Goal: Use online tool/utility: Use online tool/utility

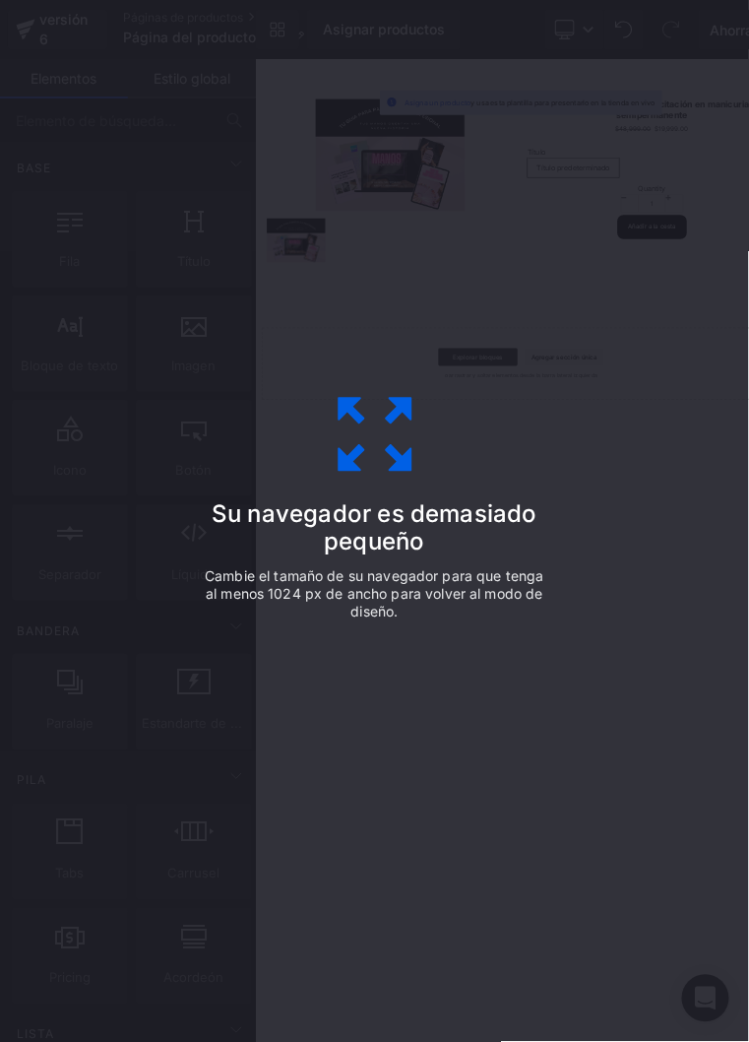
click at [493, 787] on div "Su navegador es demasiado pequeño Cambie el tamaño de su navegador para que ten…" at bounding box center [374, 521] width 749 height 1042
click at [416, 560] on div "Su navegador es demasiado pequeño Cambie el tamaño de su navegador para que ten…" at bounding box center [375, 521] width 443 height 394
click at [410, 474] on icon at bounding box center [375, 434] width 98 height 98
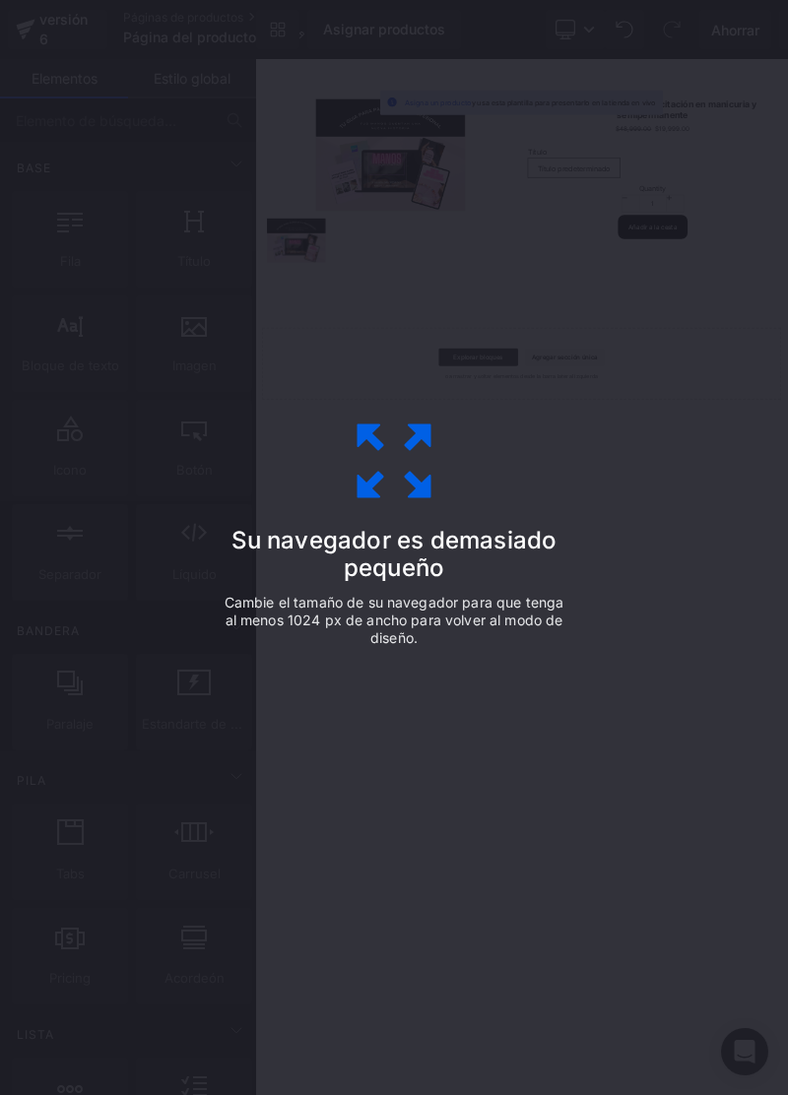
click at [621, 785] on div "Su navegador es demasiado pequeño Cambie el tamaño de su navegador para que ten…" at bounding box center [394, 547] width 788 height 1095
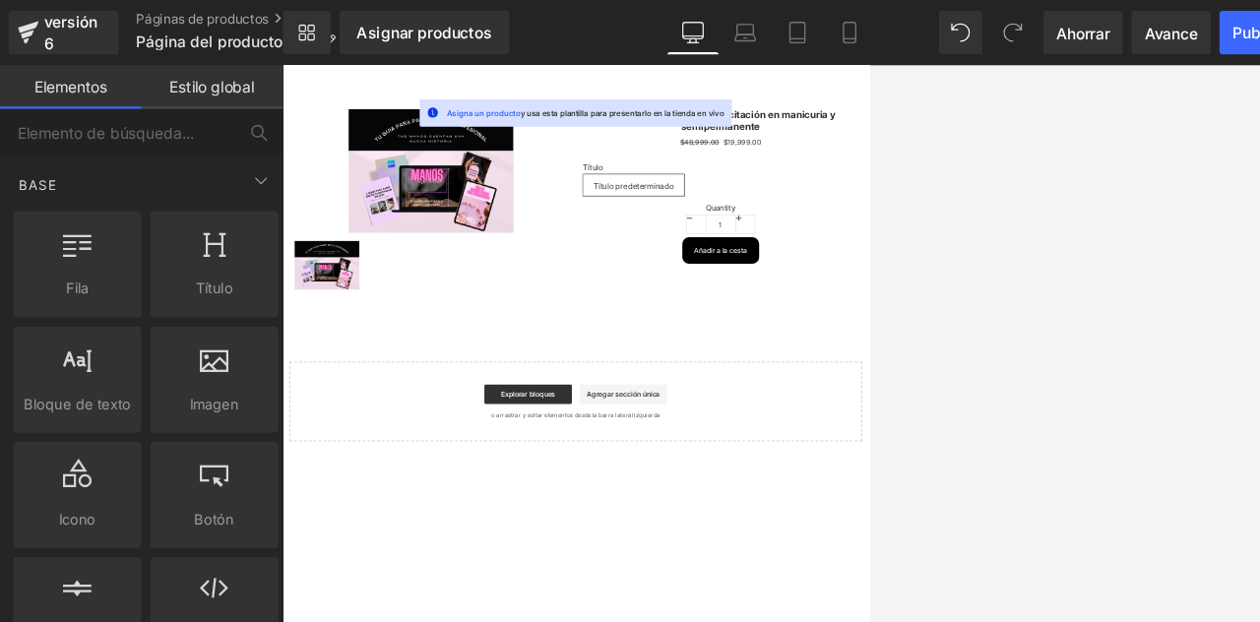
click at [724, 28] on icon at bounding box center [722, 30] width 20 height 20
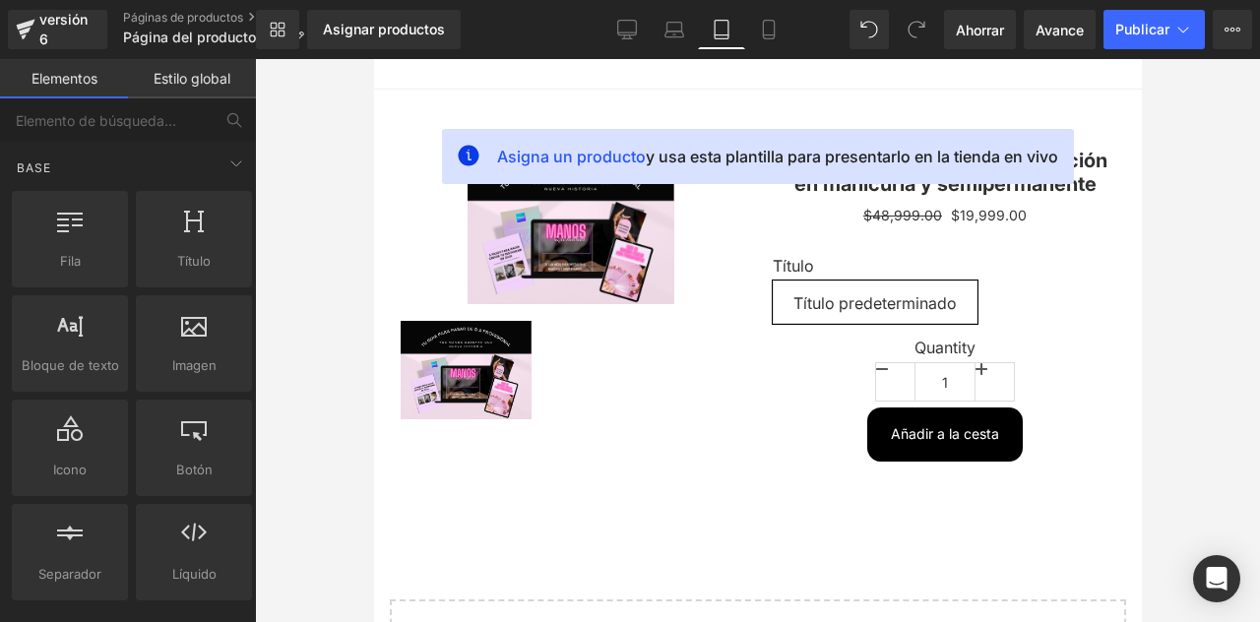
click at [787, 301] on font "Título predeterminado" at bounding box center [874, 303] width 163 height 20
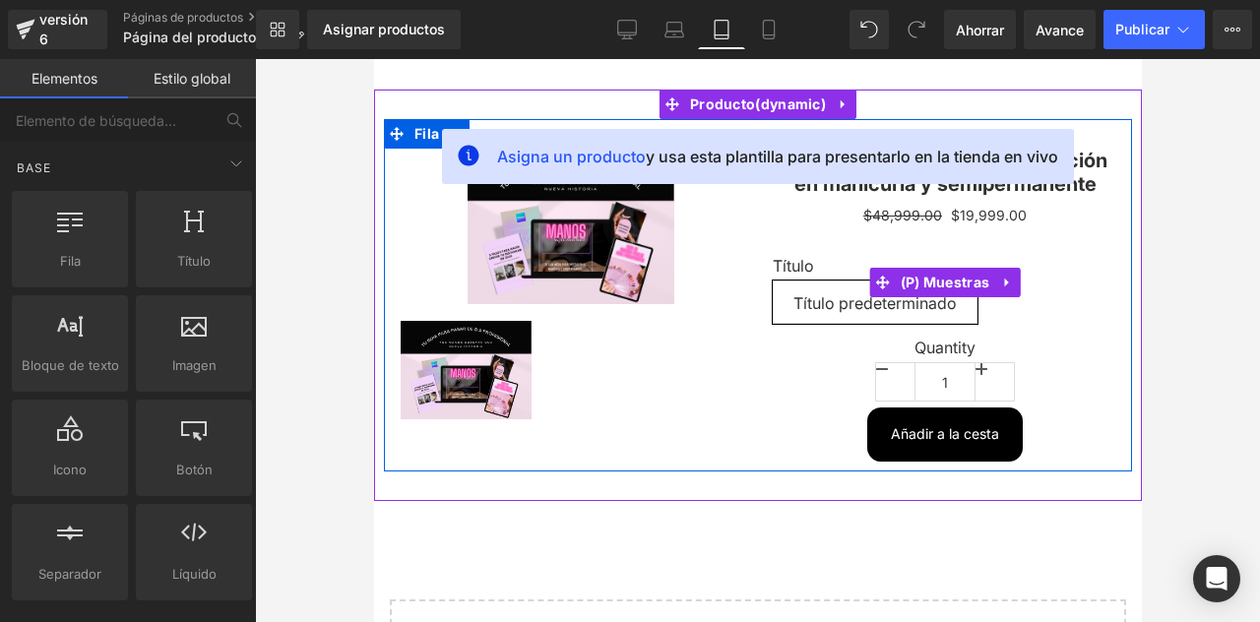
click at [786, 106] on span "Producto" at bounding box center [757, 105] width 146 height 30
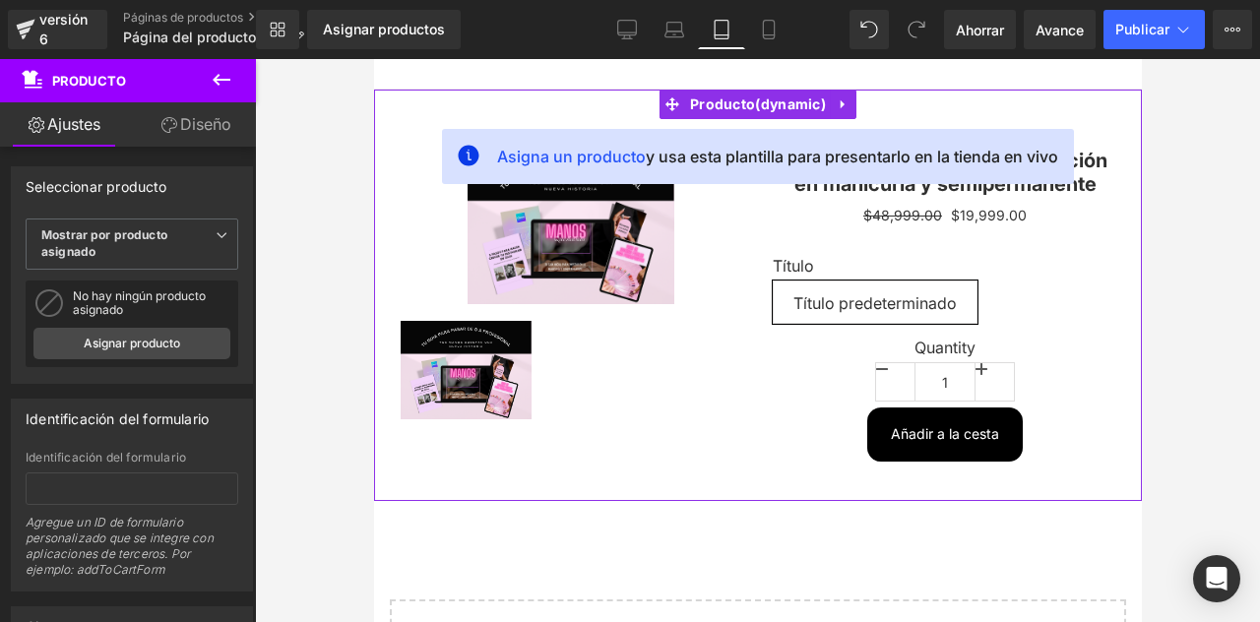
click at [787, 106] on icon at bounding box center [843, 104] width 14 height 15
click at [787, 106] on icon at bounding box center [856, 104] width 14 height 14
